Goal: Check status: Check status

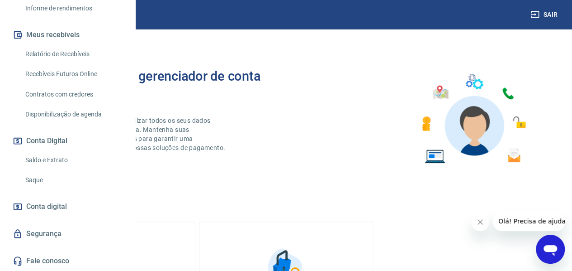
scroll to position [181, 0]
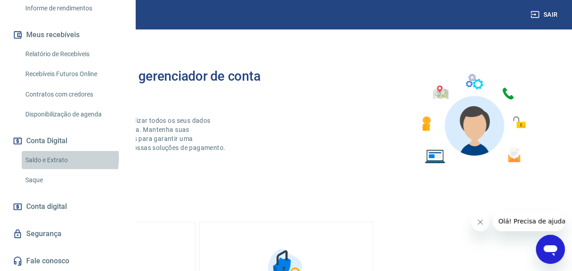
click at [51, 169] on link "Saldo e Extrato" at bounding box center [73, 160] width 103 height 19
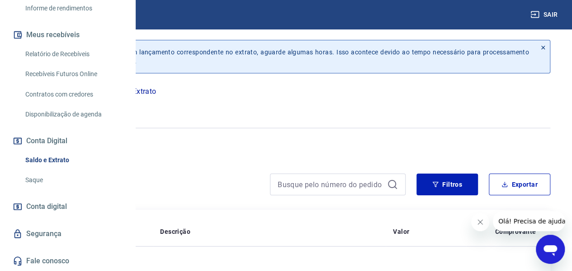
click at [72, 108] on icon "button" at bounding box center [66, 107] width 11 height 11
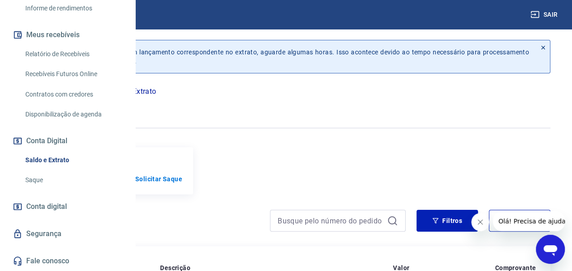
click at [72, 107] on icon "button" at bounding box center [66, 107] width 11 height 9
